Goal: Information Seeking & Learning: Learn about a topic

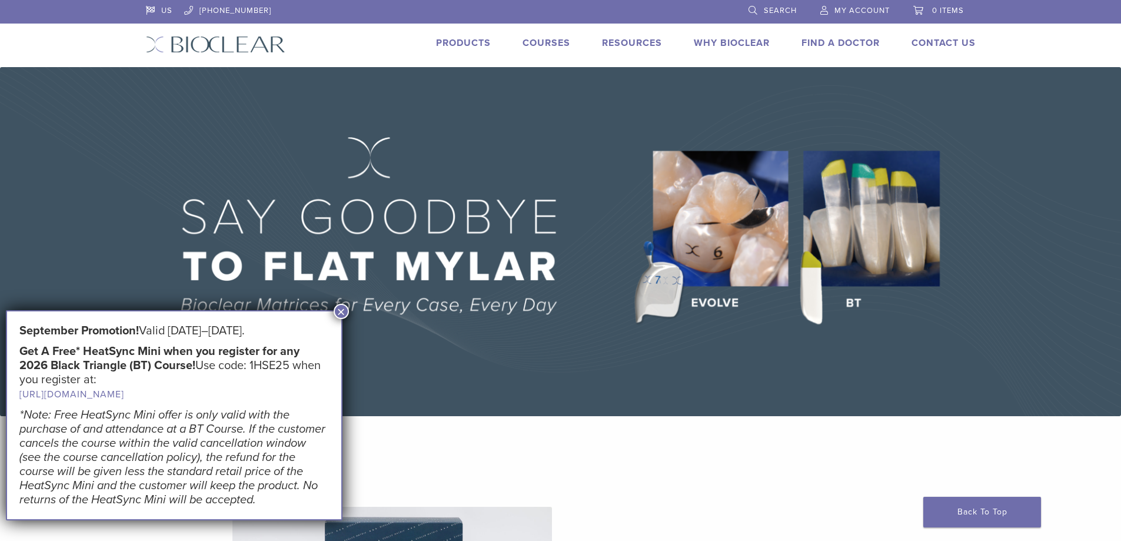
click at [469, 46] on link "Products" at bounding box center [463, 43] width 55 height 12
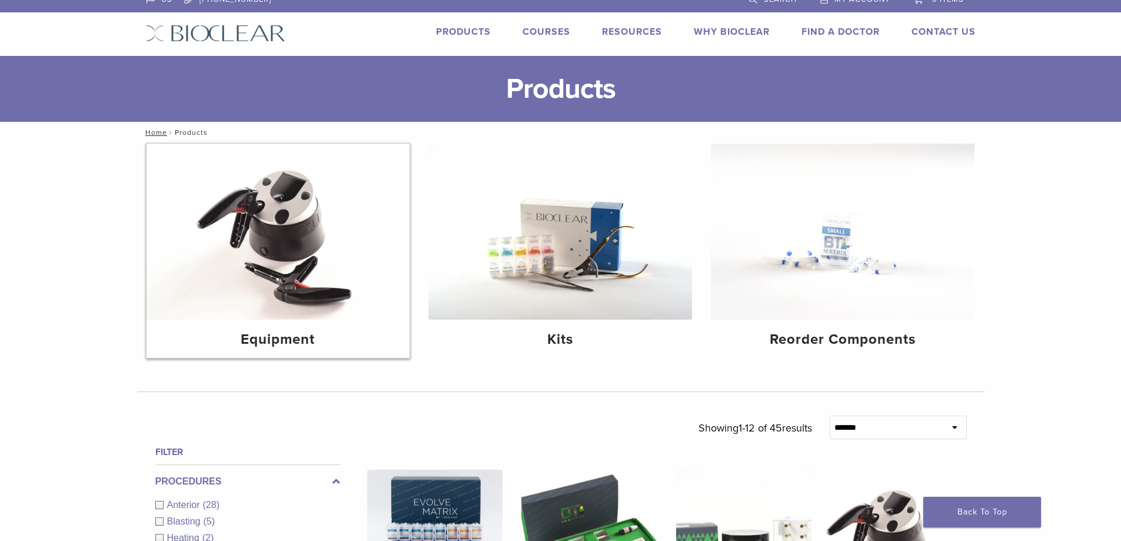
scroll to position [15, 0]
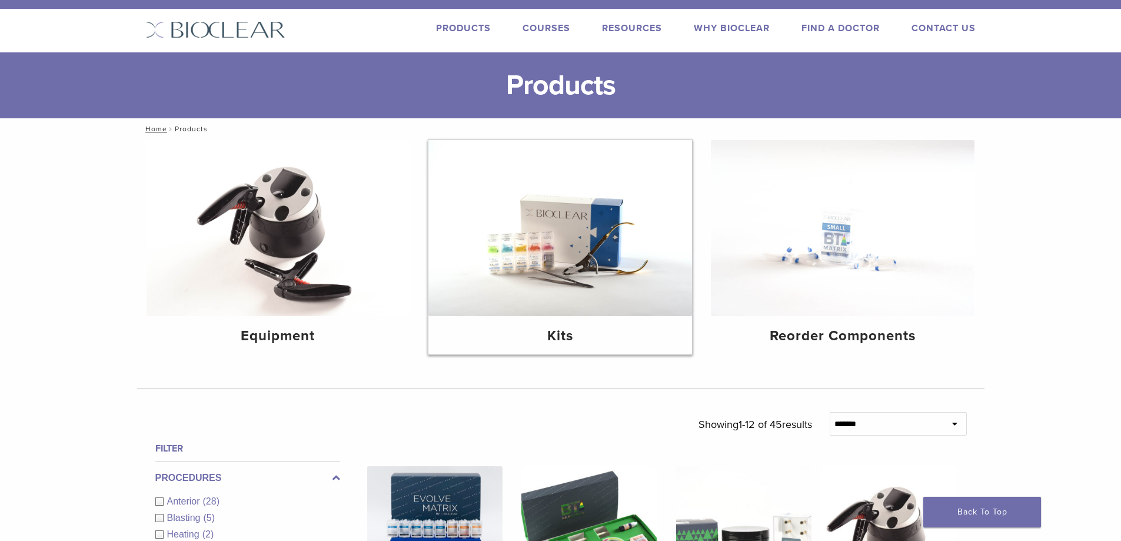
click at [543, 225] on img at bounding box center [561, 228] width 264 height 176
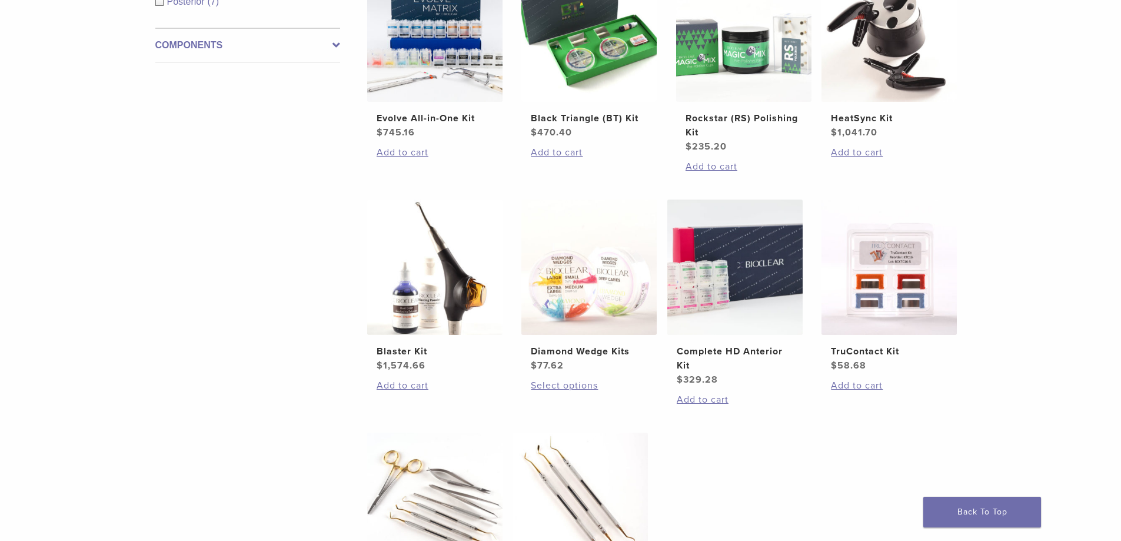
scroll to position [206, 0]
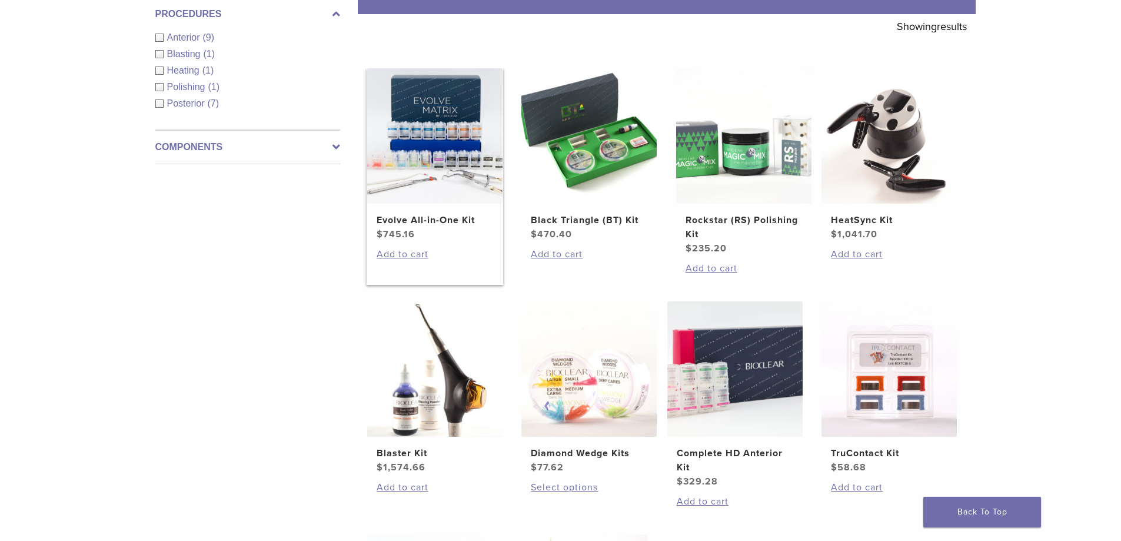
click at [429, 165] on img at bounding box center [434, 135] width 135 height 135
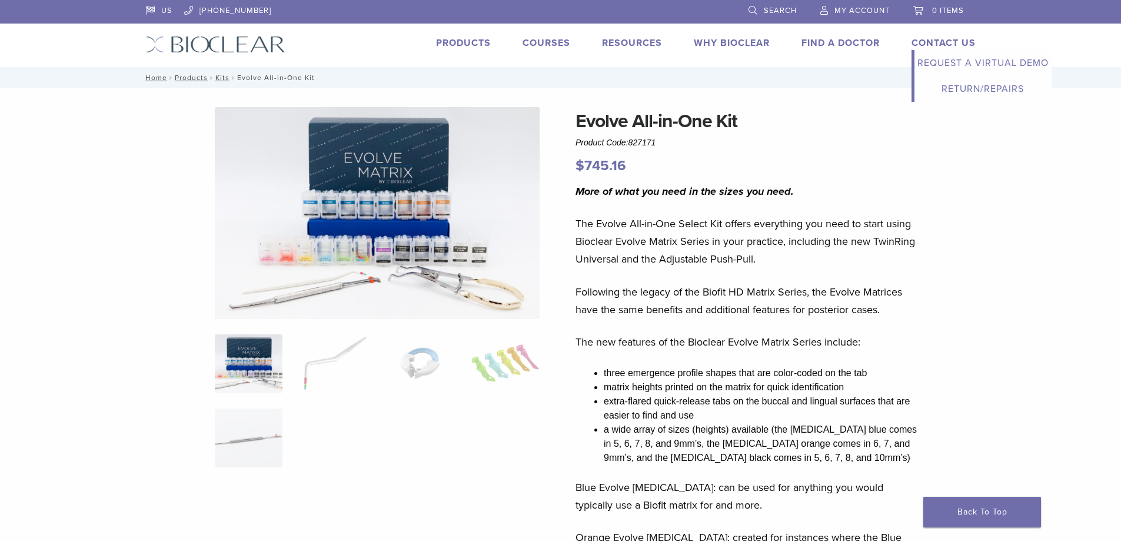
click at [930, 41] on link "Contact Us" at bounding box center [944, 43] width 64 height 12
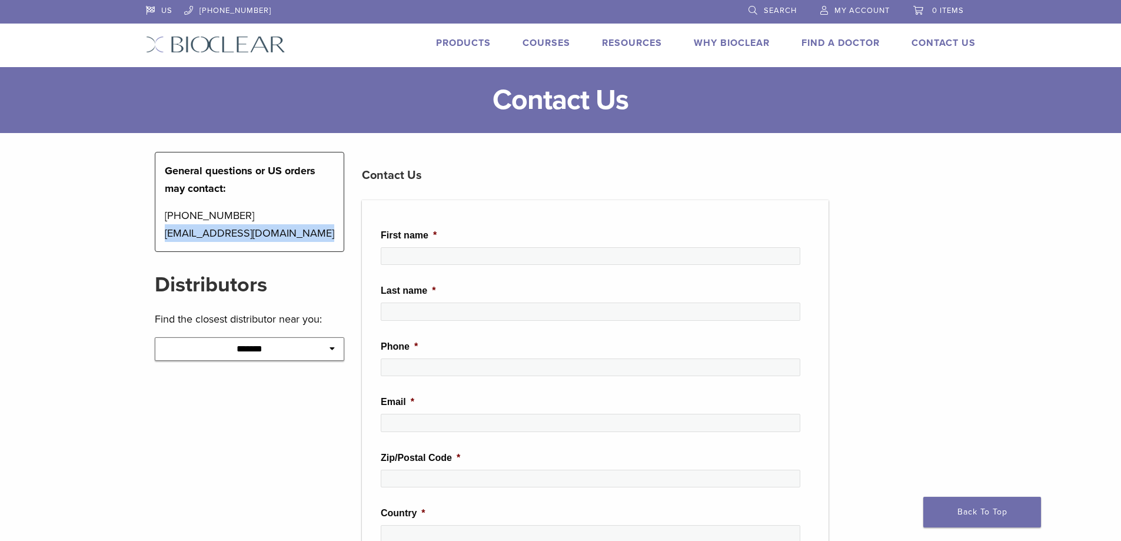
drag, startPoint x: 306, startPoint y: 234, endPoint x: 158, endPoint y: 243, distance: 148.6
click at [158, 243] on div "General questions or US orders may contact: 1-855-712-5327 contactus@bioclearma…" at bounding box center [250, 202] width 190 height 100
click at [135, 226] on main "**********" at bounding box center [560, 485] width 1121 height 836
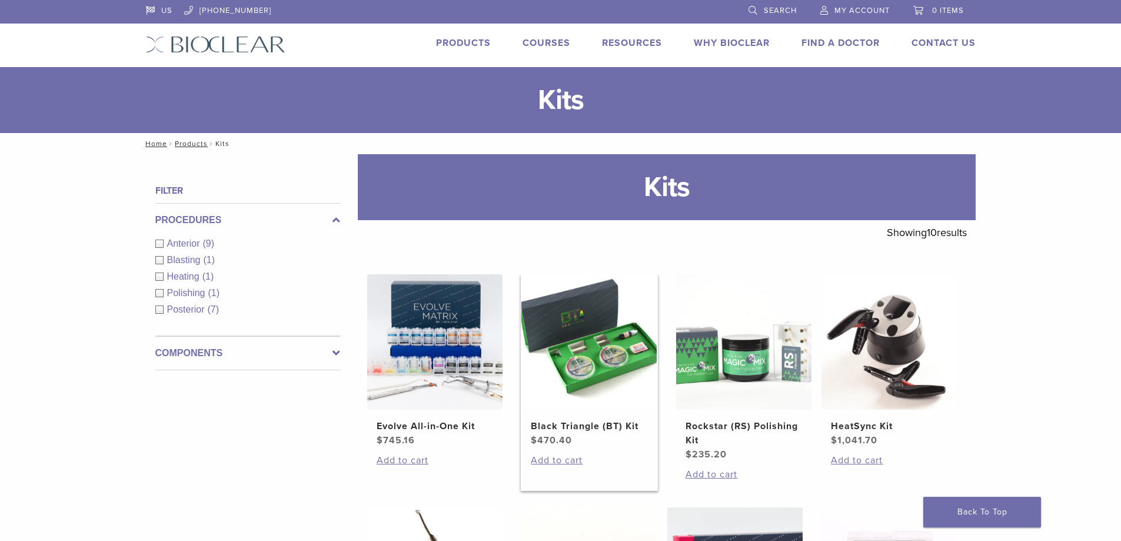
scroll to position [206, 0]
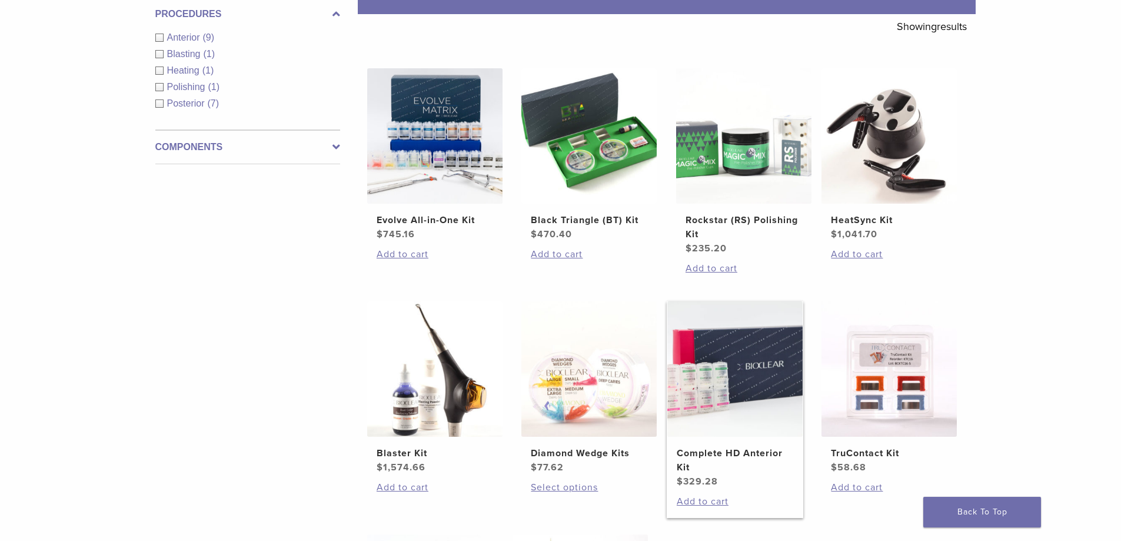
click at [735, 380] on img at bounding box center [735, 368] width 135 height 135
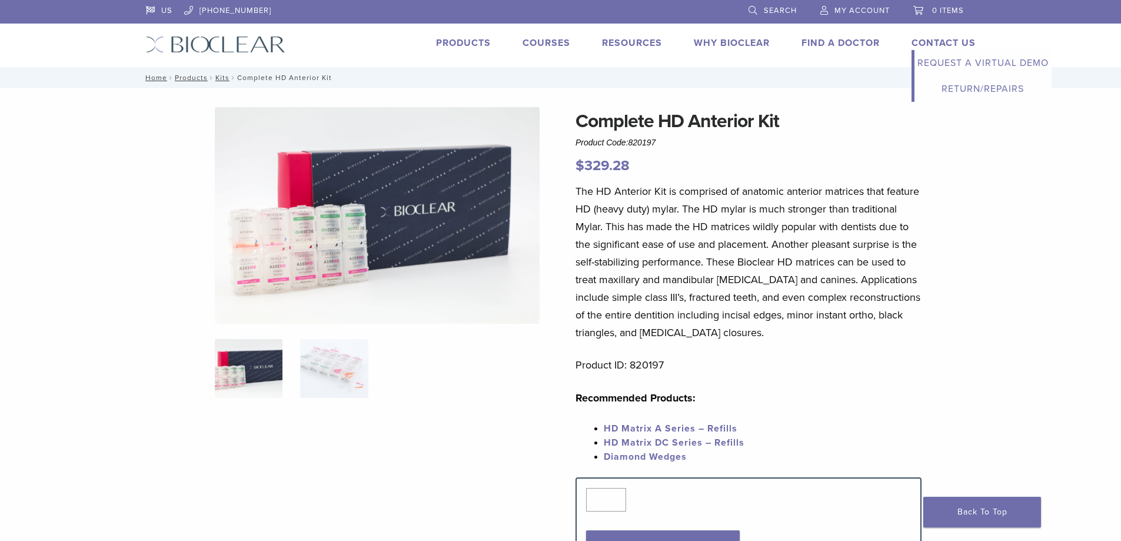
click at [934, 44] on link "Contact Us" at bounding box center [944, 43] width 64 height 12
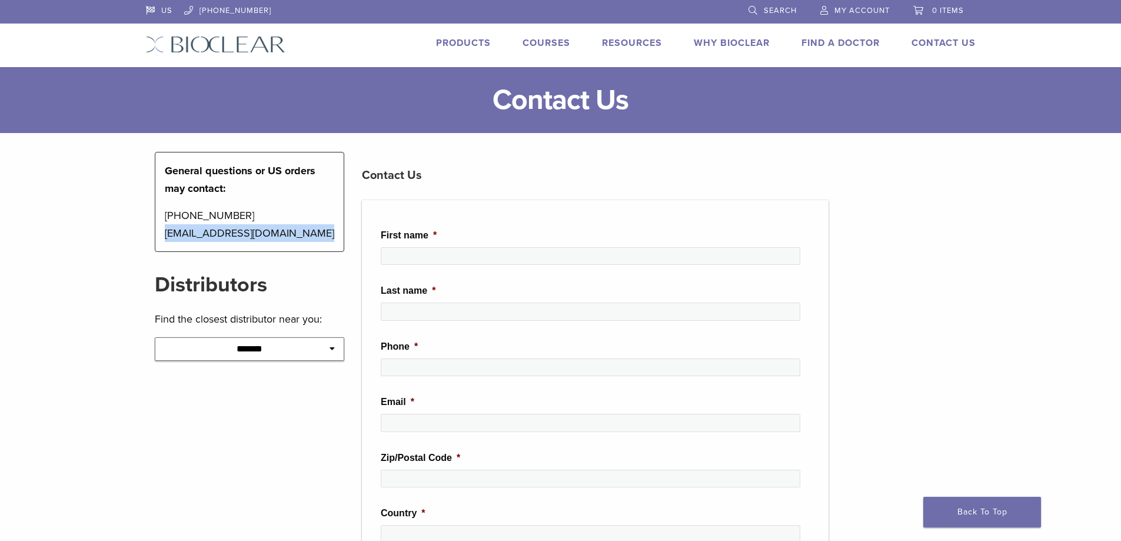
drag, startPoint x: 304, startPoint y: 236, endPoint x: 162, endPoint y: 234, distance: 141.9
click at [162, 234] on div "General questions or US orders may contact: [PHONE_NUMBER] [EMAIL_ADDRESS][DOMA…" at bounding box center [250, 202] width 190 height 100
copy p "contactus@bioclearmatrix.com"
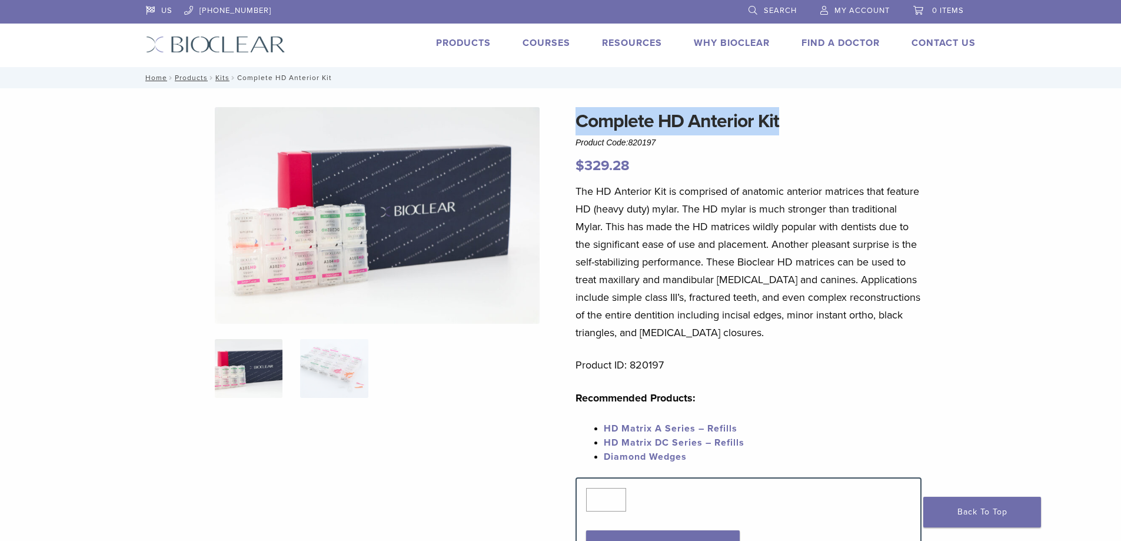
drag, startPoint x: 783, startPoint y: 118, endPoint x: 570, endPoint y: 122, distance: 213.1
click at [570, 122] on div "Complete HD Anterior Kit Product Code: 820197 $ 329.28 Complete HD Anterior Kit…" at bounding box center [561, 548] width 848 height 882
copy h1 "Complete HD Anterior Kit"
click at [661, 155] on p "$ 329.28" at bounding box center [749, 165] width 346 height 21
drag, startPoint x: 783, startPoint y: 121, endPoint x: 580, endPoint y: 128, distance: 202.6
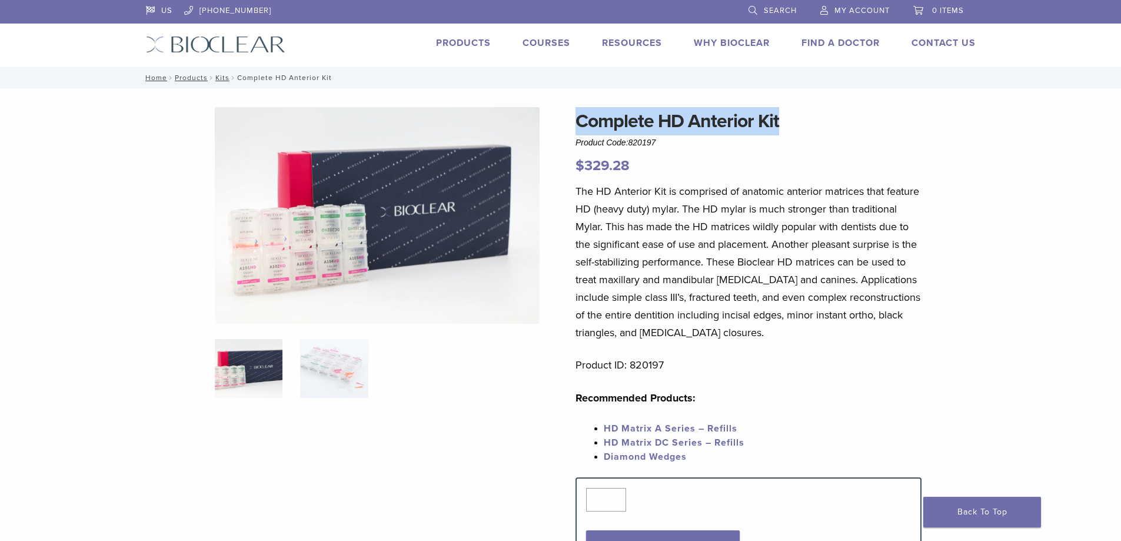
click at [580, 128] on h1 "Complete HD Anterior Kit" at bounding box center [749, 121] width 346 height 28
copy h1 "Complete HD Anterior Kit"
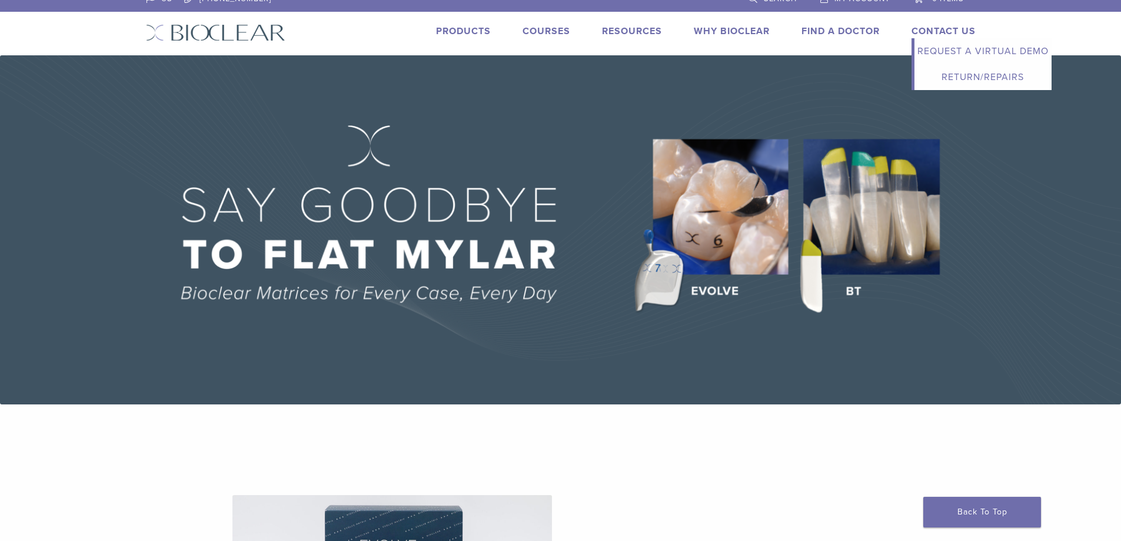
scroll to position [15, 0]
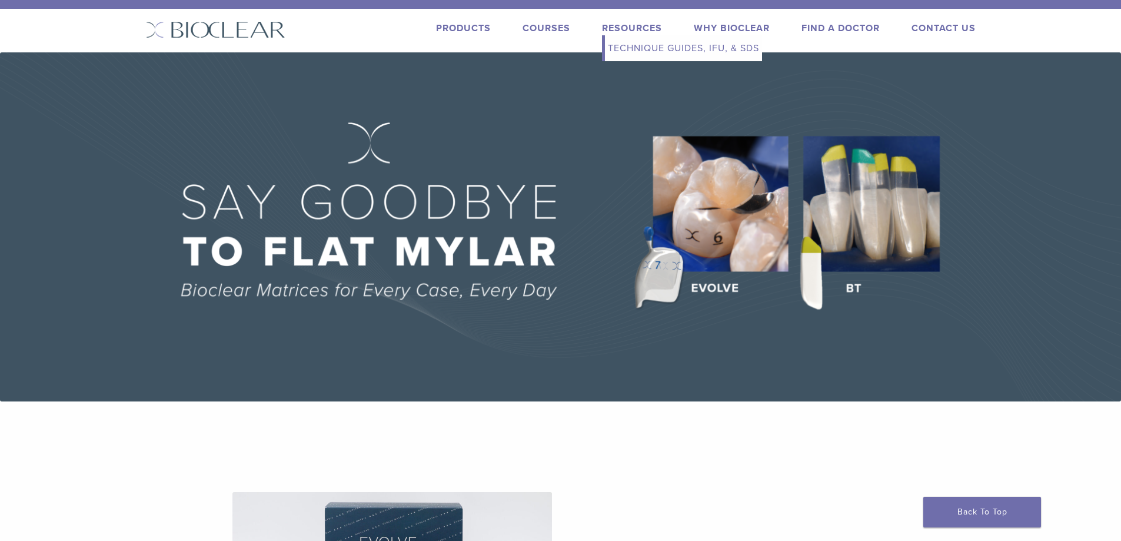
click at [617, 25] on link "Resources" at bounding box center [632, 28] width 60 height 12
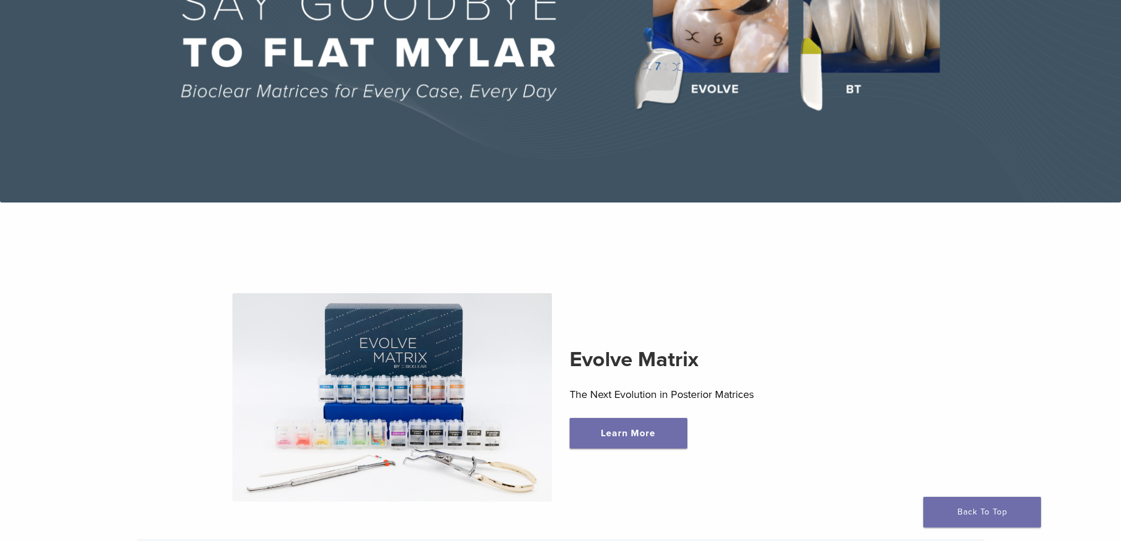
scroll to position [333, 0]
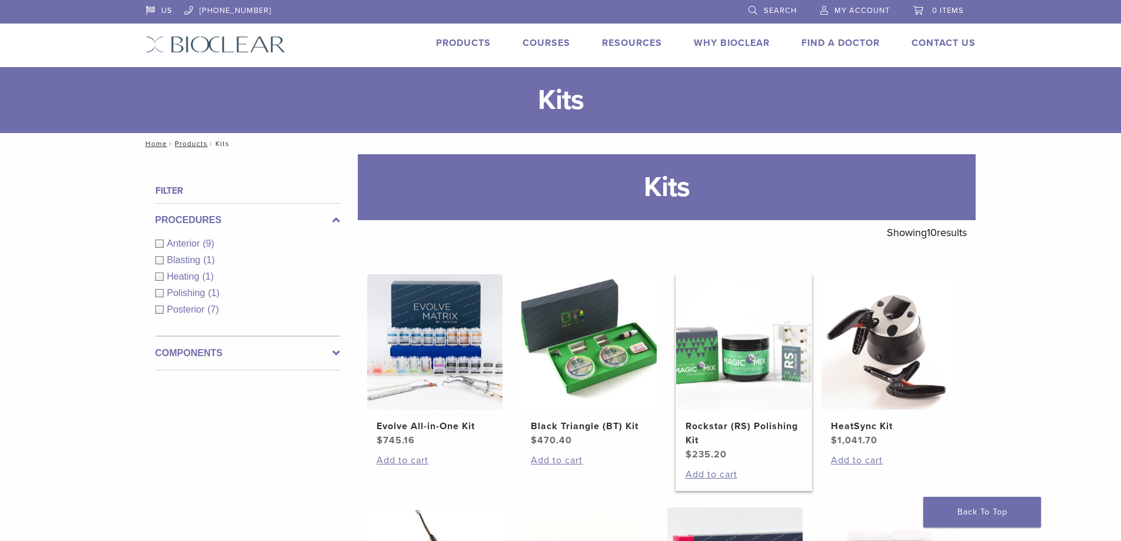
scroll to position [206, 0]
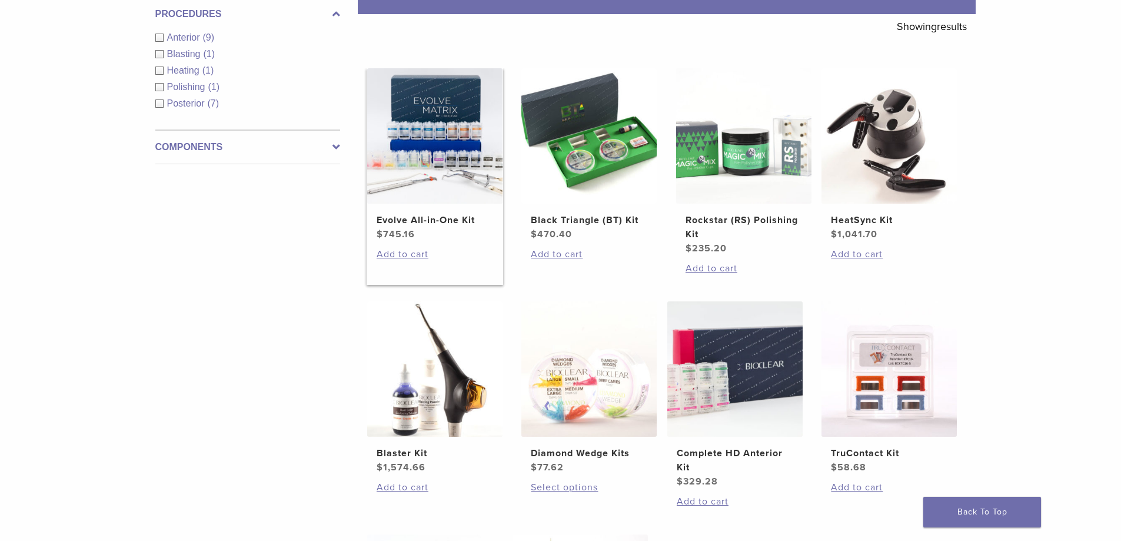
click at [400, 221] on h2 "Evolve All-in-One Kit" at bounding box center [435, 220] width 117 height 14
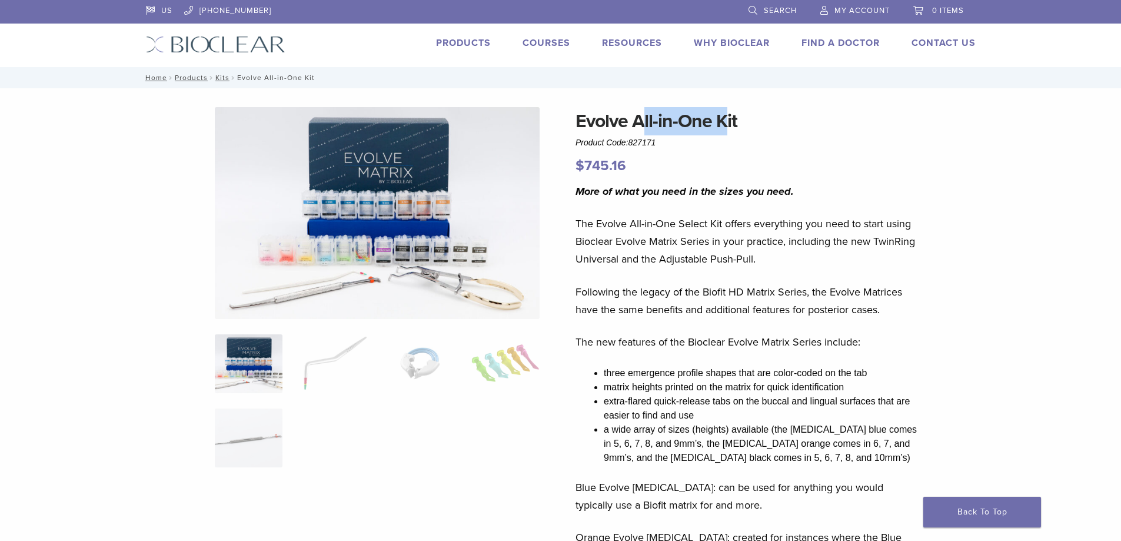
drag, startPoint x: 722, startPoint y: 121, endPoint x: 634, endPoint y: 127, distance: 88.5
click at [642, 129] on h1 "Evolve All-in-One Kit" at bounding box center [749, 121] width 346 height 28
drag, startPoint x: 573, startPoint y: 119, endPoint x: 776, endPoint y: 127, distance: 203.3
copy h1 "Evolve All-in-One Kit"
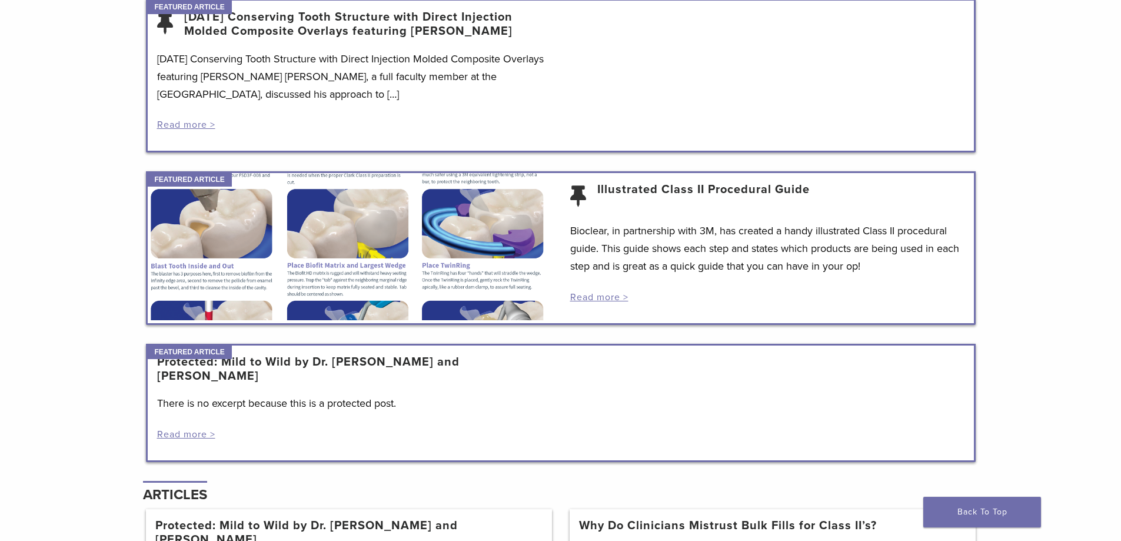
scroll to position [854, 0]
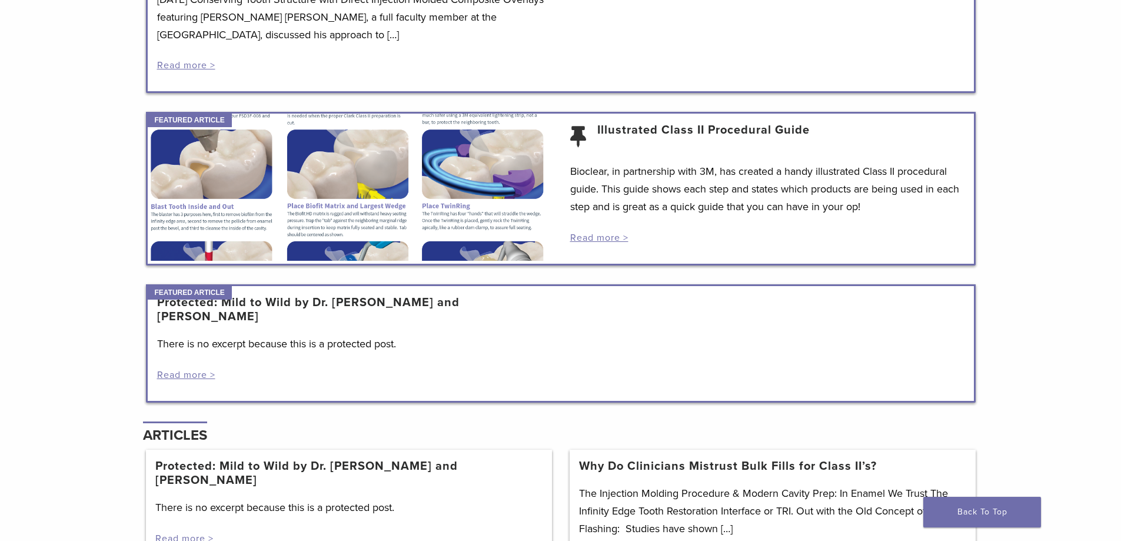
click at [691, 151] on header "Illustrated Class II Procedural Guide" at bounding box center [767, 142] width 394 height 39
click at [614, 238] on link "Read more >" at bounding box center [599, 238] width 58 height 12
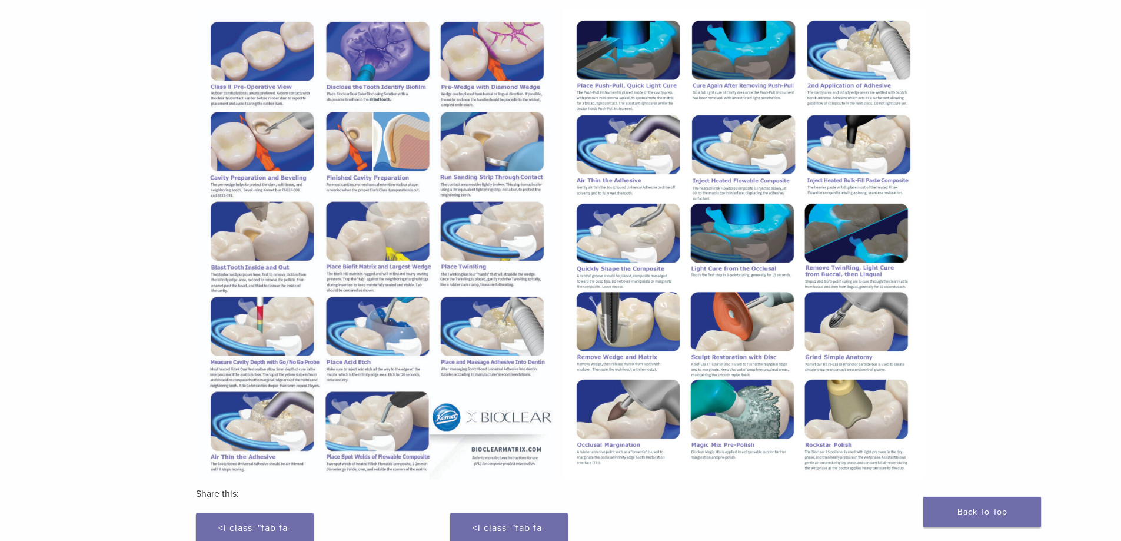
click at [493, 230] on img at bounding box center [377, 244] width 363 height 470
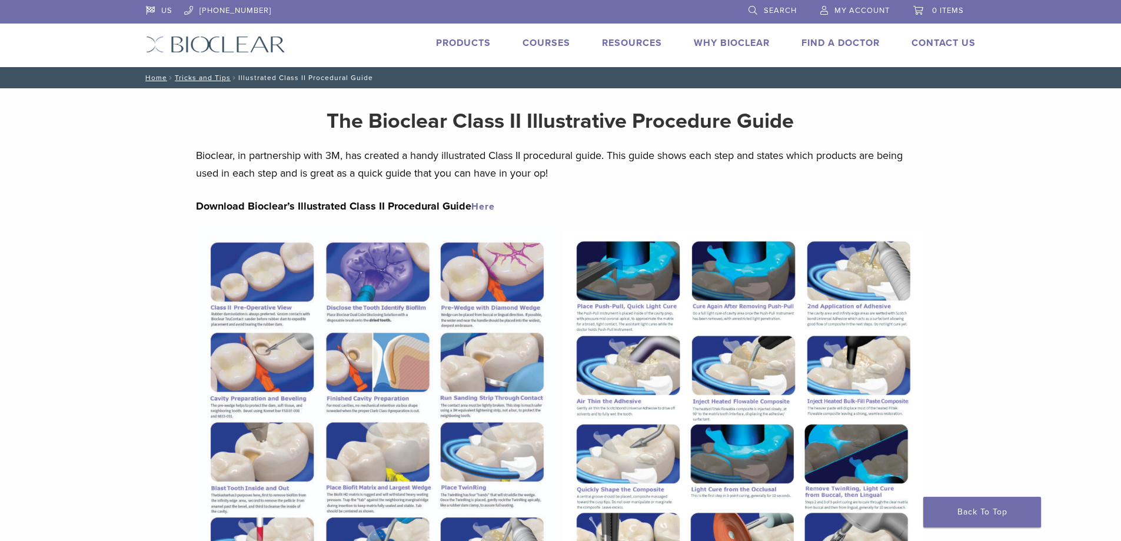
click at [481, 202] on link "Here" at bounding box center [484, 207] width 24 height 12
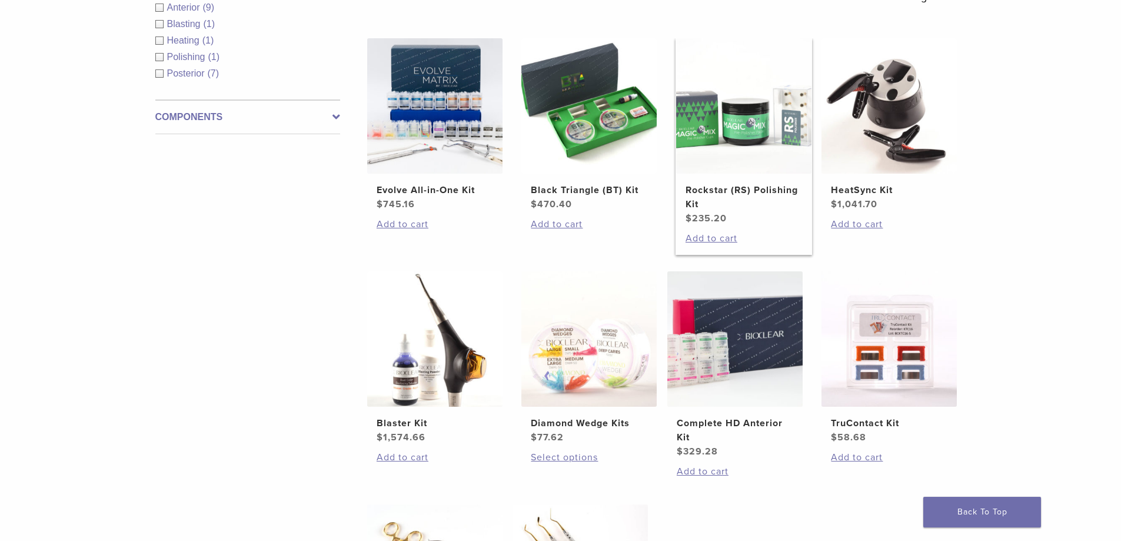
scroll to position [235, 0]
click at [788, 320] on img at bounding box center [735, 339] width 135 height 135
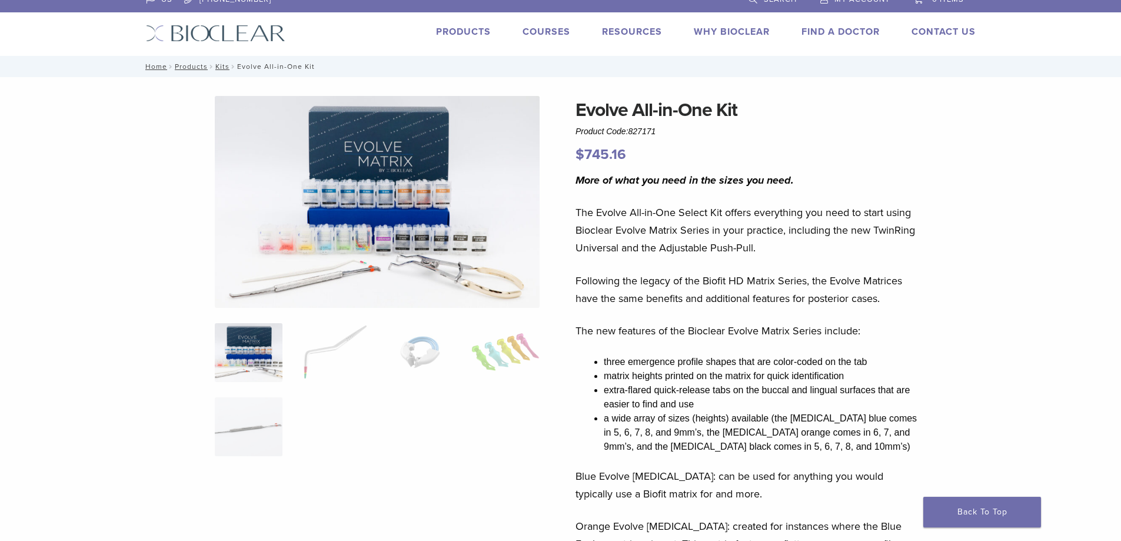
scroll to position [15, 0]
